Goal: Navigation & Orientation: Find specific page/section

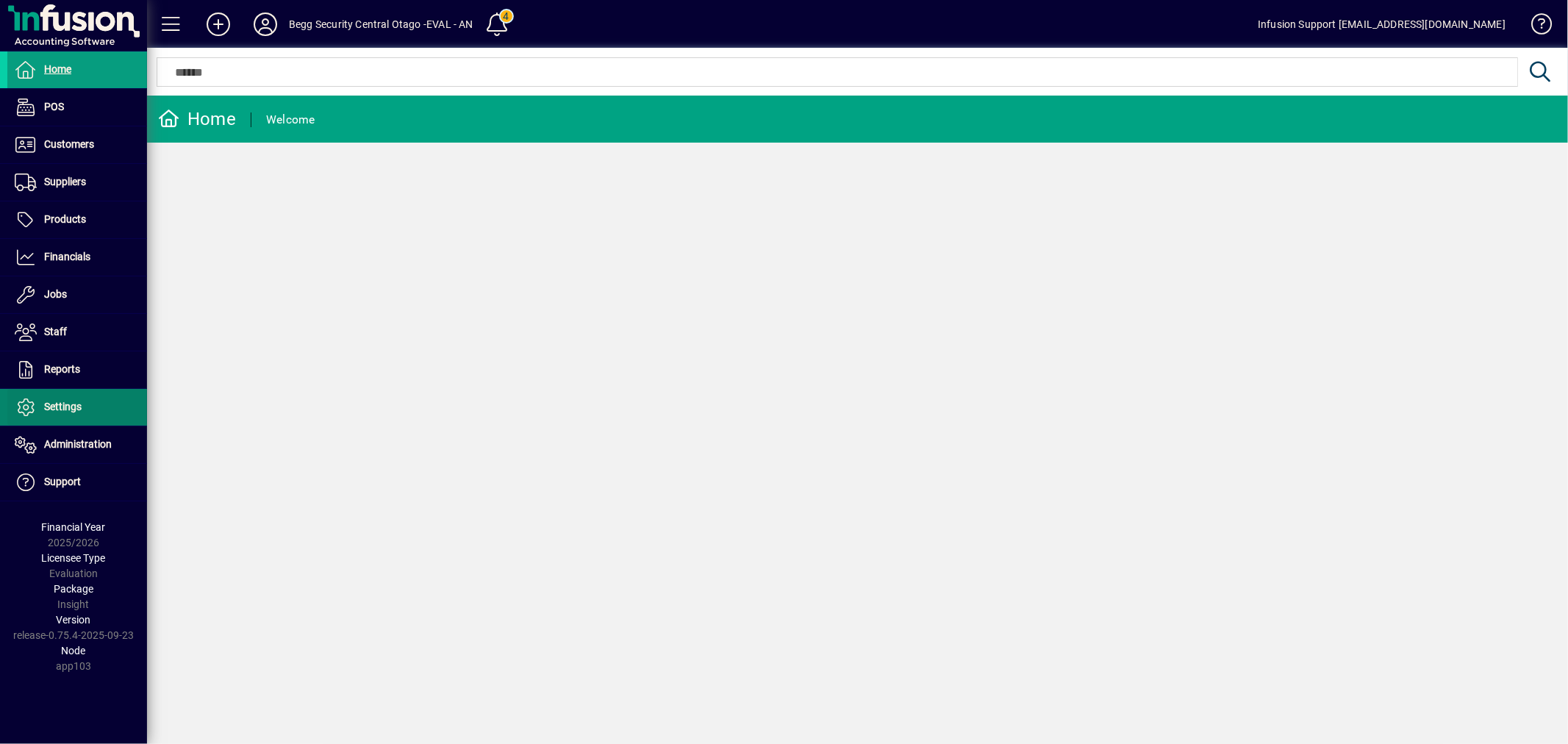
click at [87, 413] on span at bounding box center [77, 407] width 140 height 36
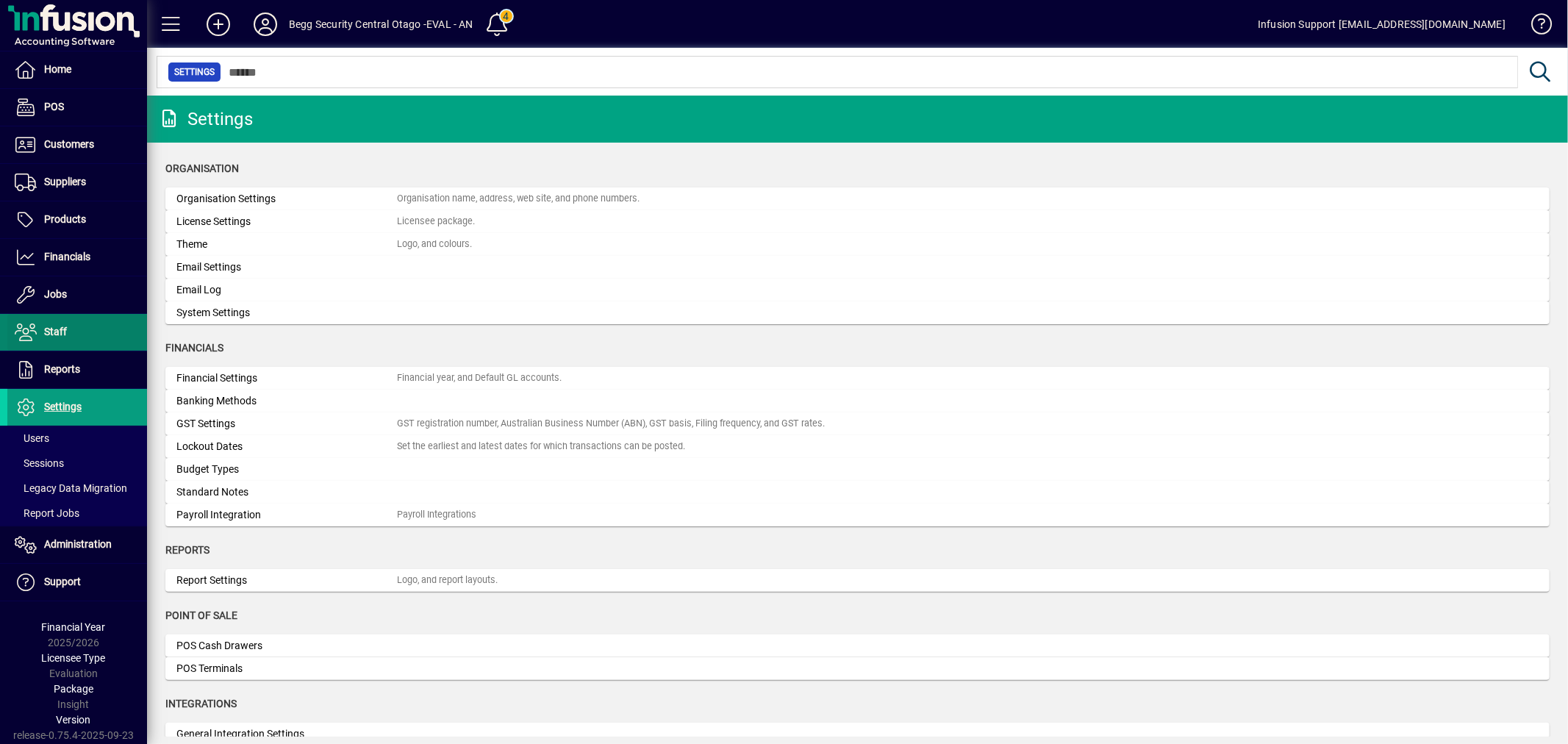
click at [67, 322] on span at bounding box center [77, 332] width 140 height 36
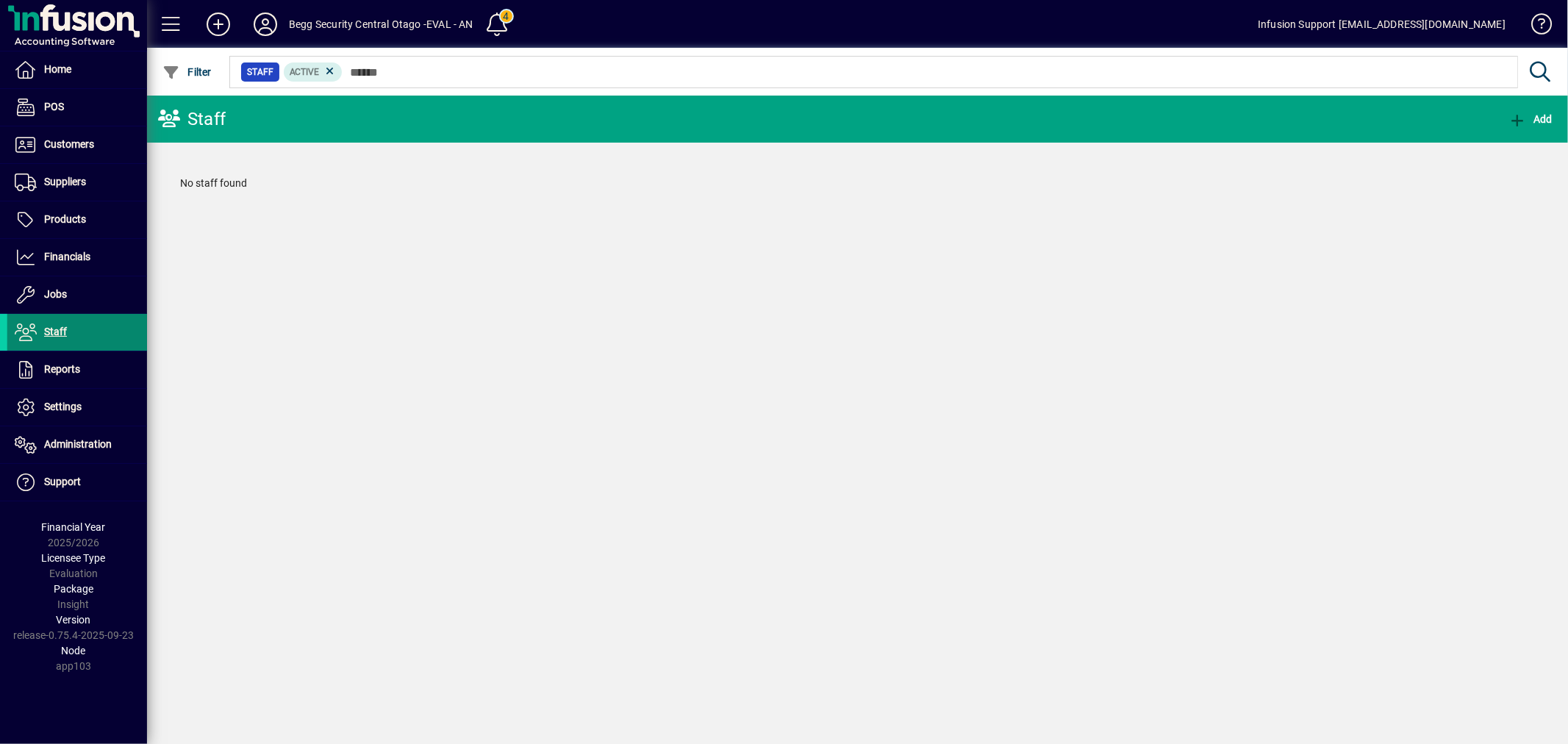
click at [63, 334] on span "Staff" at bounding box center [55, 331] width 23 height 12
drag, startPoint x: 608, startPoint y: 259, endPoint x: 371, endPoint y: 104, distance: 283.2
click at [572, 226] on div "Staff Add No staff found" at bounding box center [858, 420] width 1421 height 648
click at [268, 25] on icon at bounding box center [265, 25] width 29 height 24
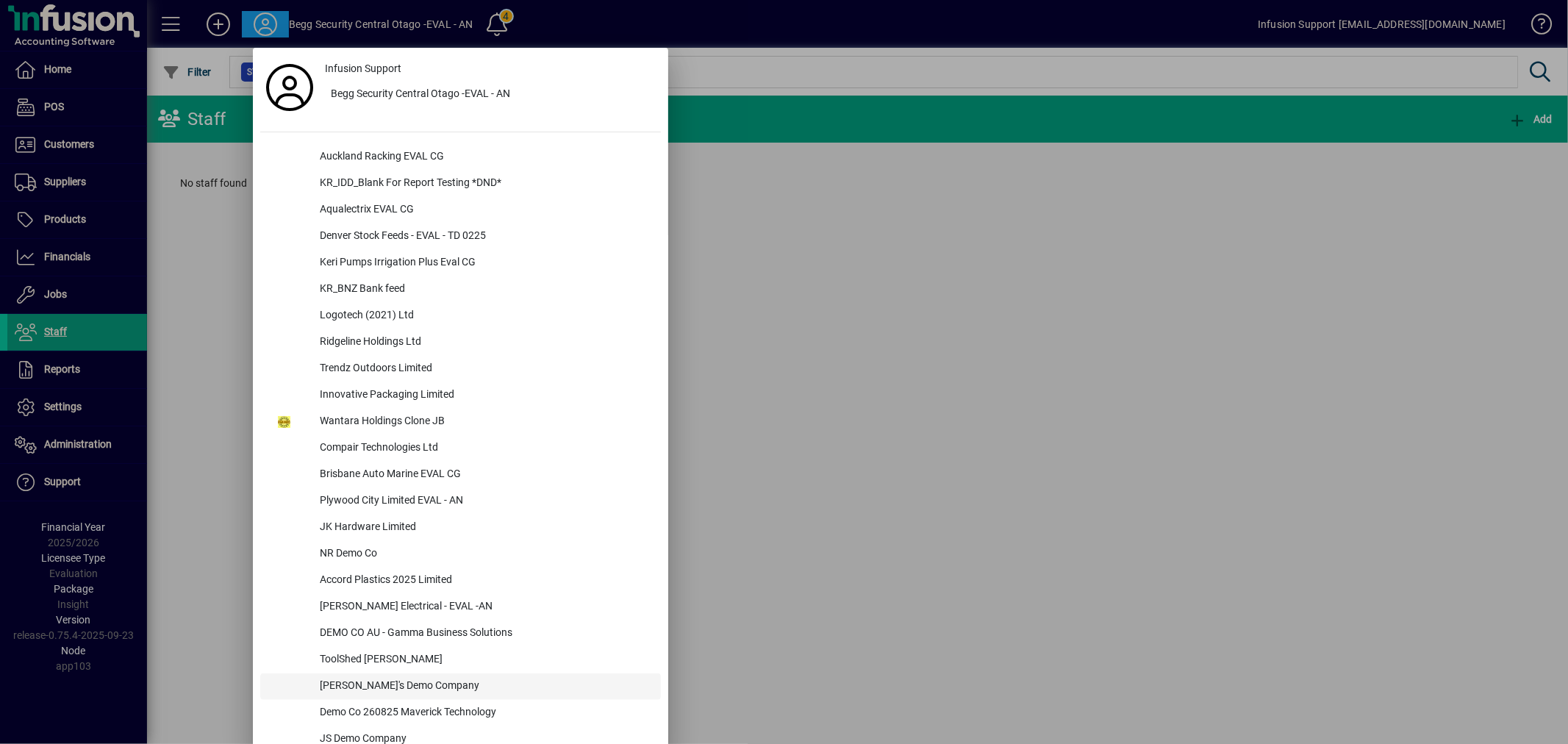
click at [399, 676] on div "[PERSON_NAME]'s Demo Company" at bounding box center [484, 686] width 353 height 26
